Goal: Task Accomplishment & Management: Use online tool/utility

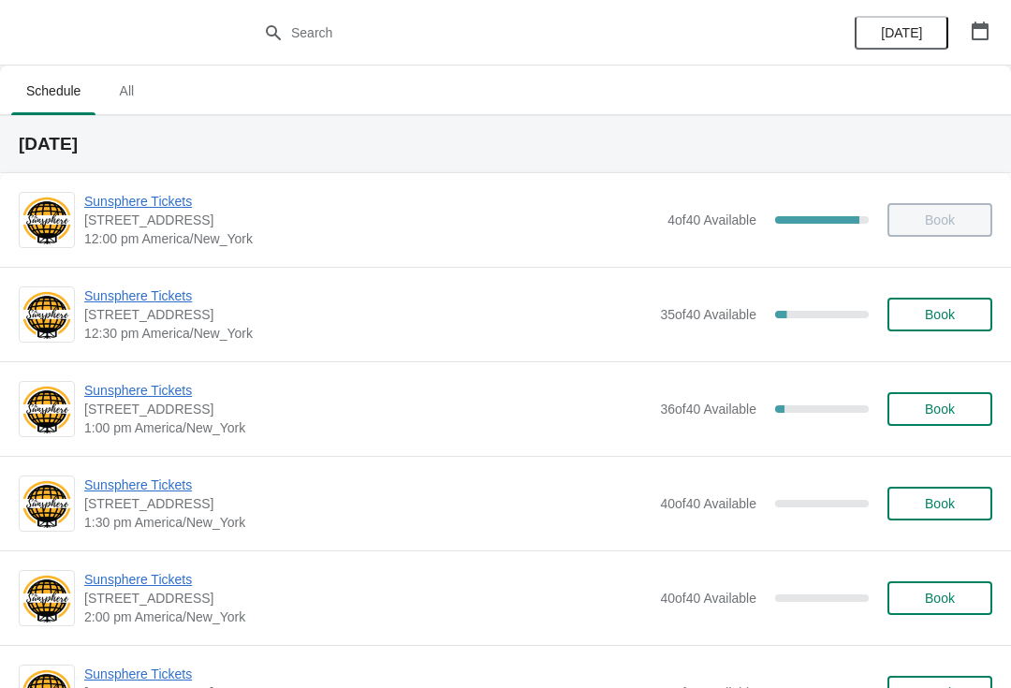
click at [171, 399] on span "Sunsphere Tickets" at bounding box center [367, 390] width 567 height 19
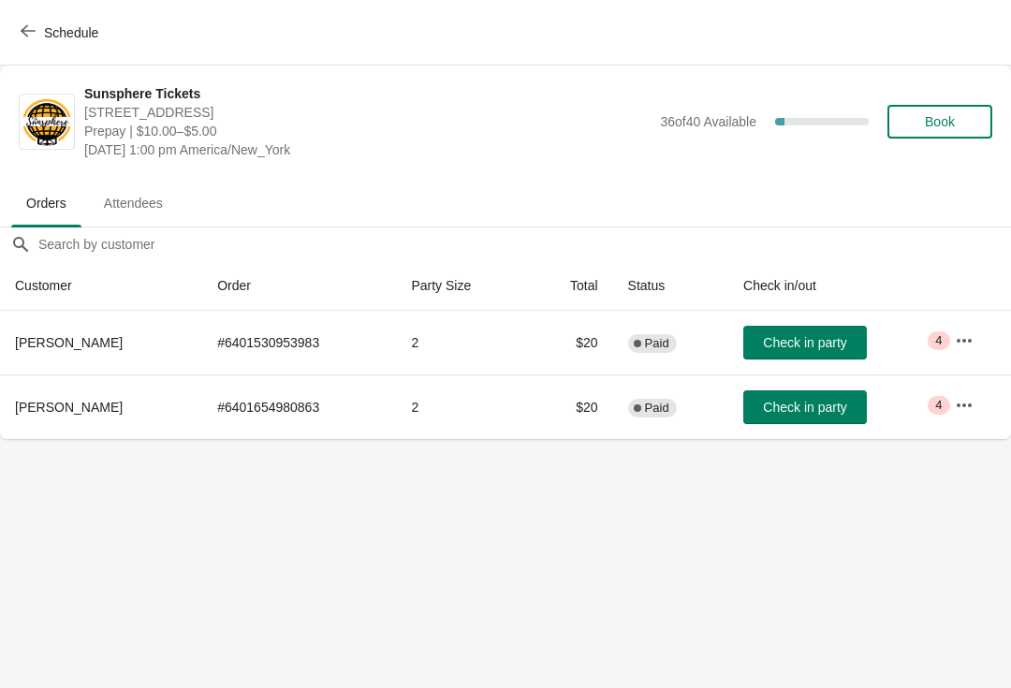
click at [793, 339] on span "Check in party" at bounding box center [804, 342] width 83 height 15
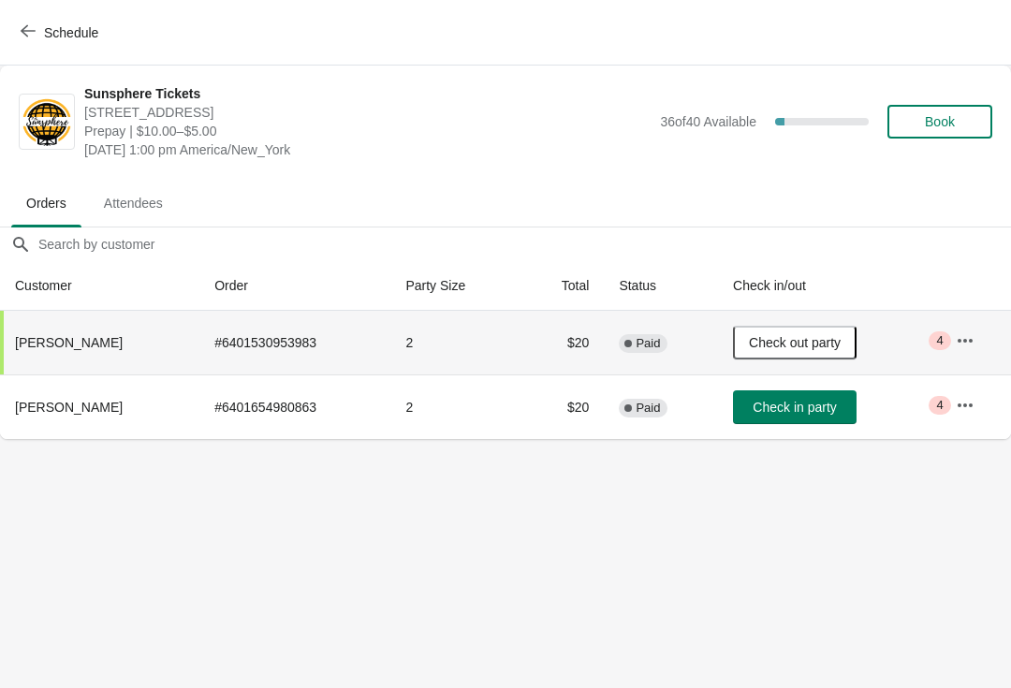
click at [55, 37] on span "Schedule" at bounding box center [71, 32] width 54 height 15
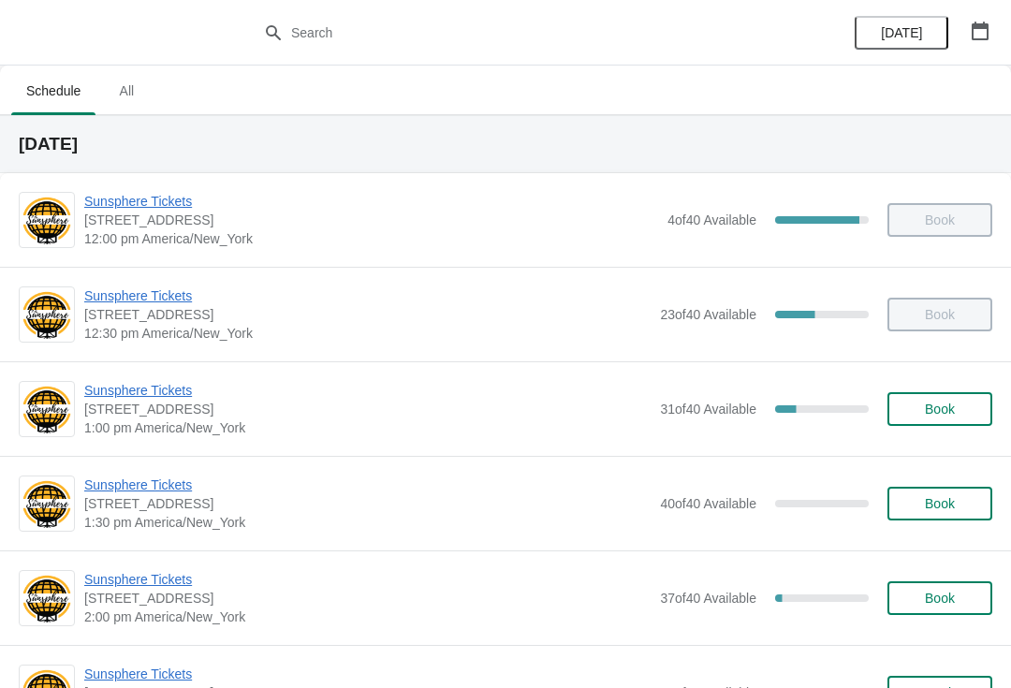
click at [172, 388] on span "Sunsphere Tickets" at bounding box center [367, 390] width 567 height 19
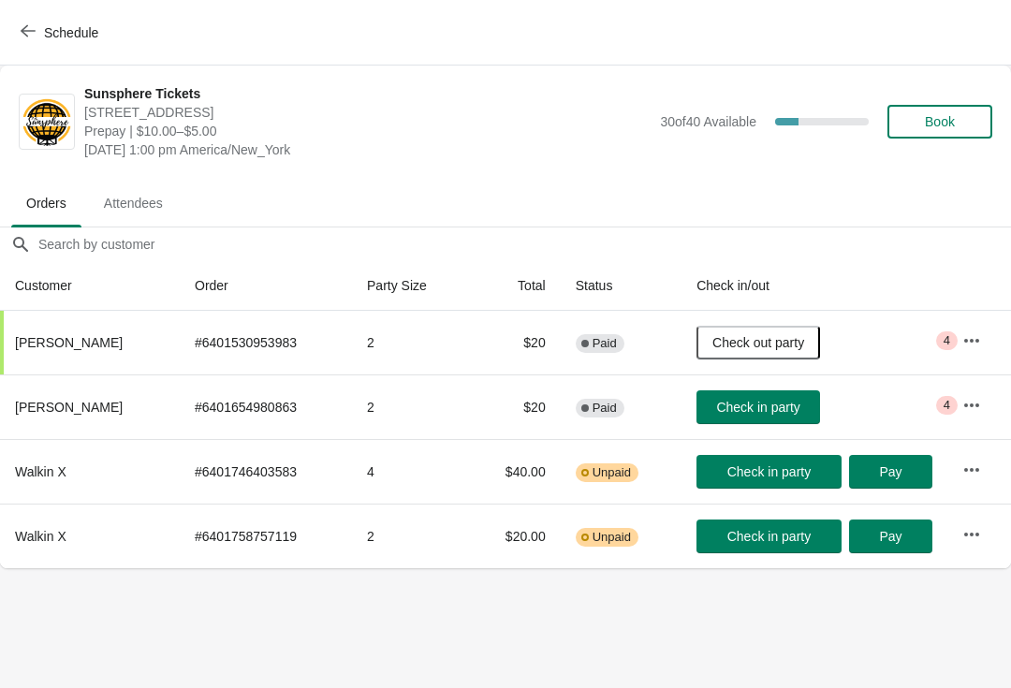
click at [766, 404] on span "Check in party" at bounding box center [757, 407] width 83 height 15
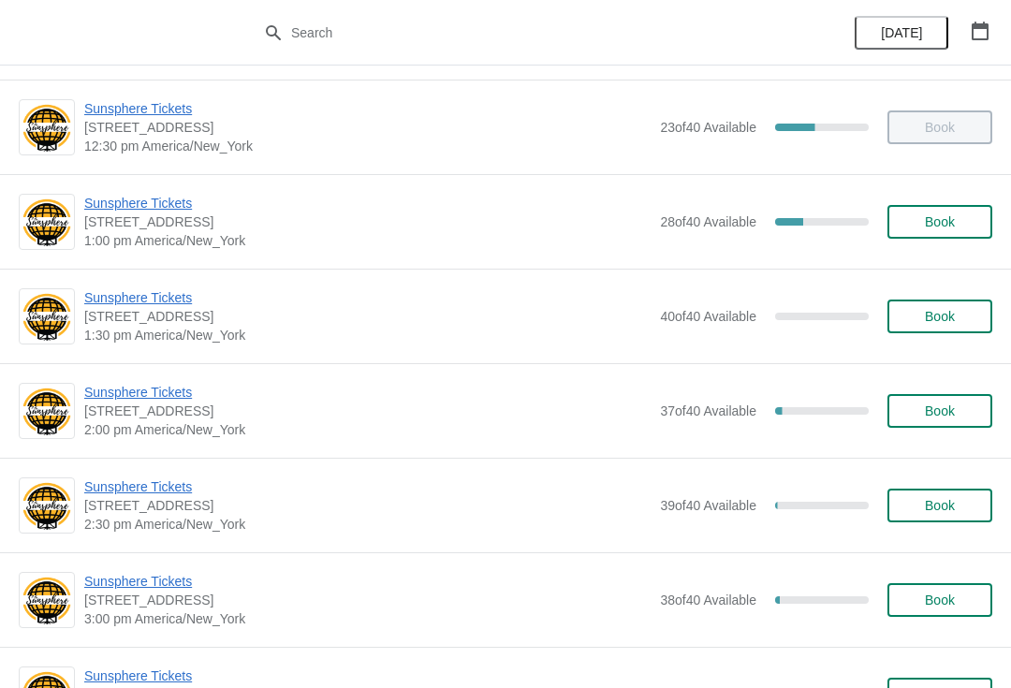
scroll to position [186, 0]
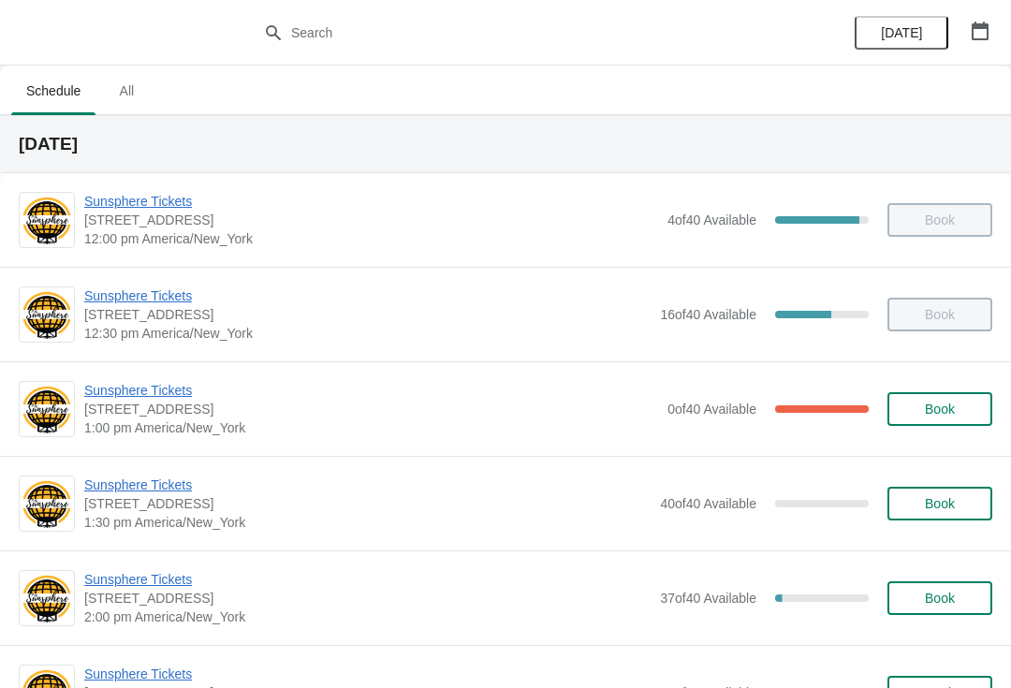
click at [139, 582] on span "Sunsphere Tickets" at bounding box center [367, 579] width 567 height 19
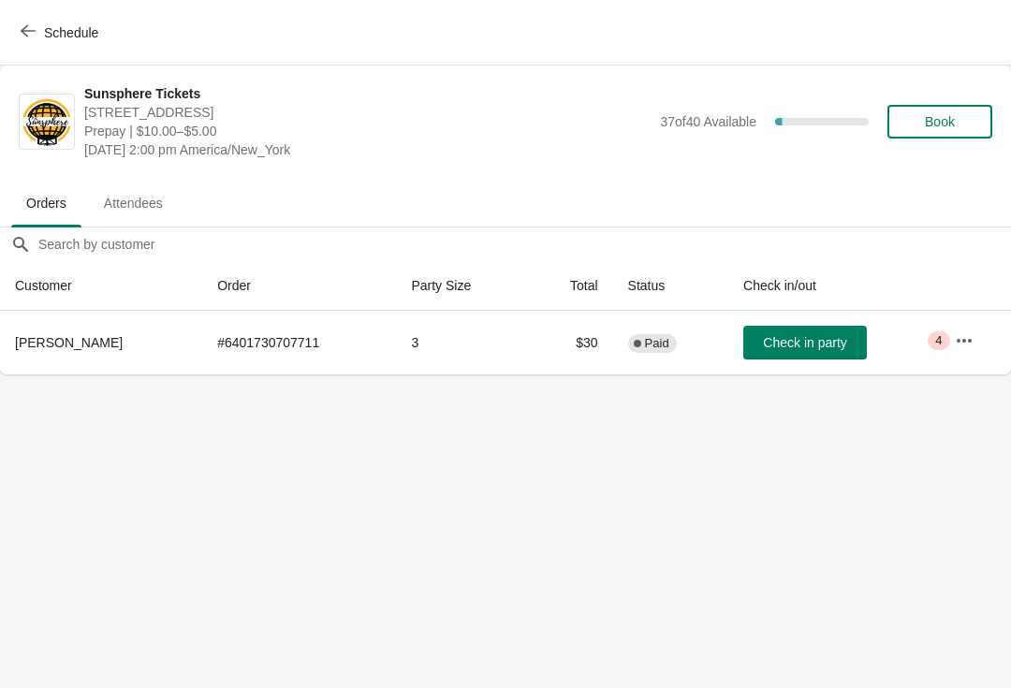
click at [811, 348] on span "Check in party" at bounding box center [804, 342] width 83 height 15
